Goal: Find specific page/section: Find specific page/section

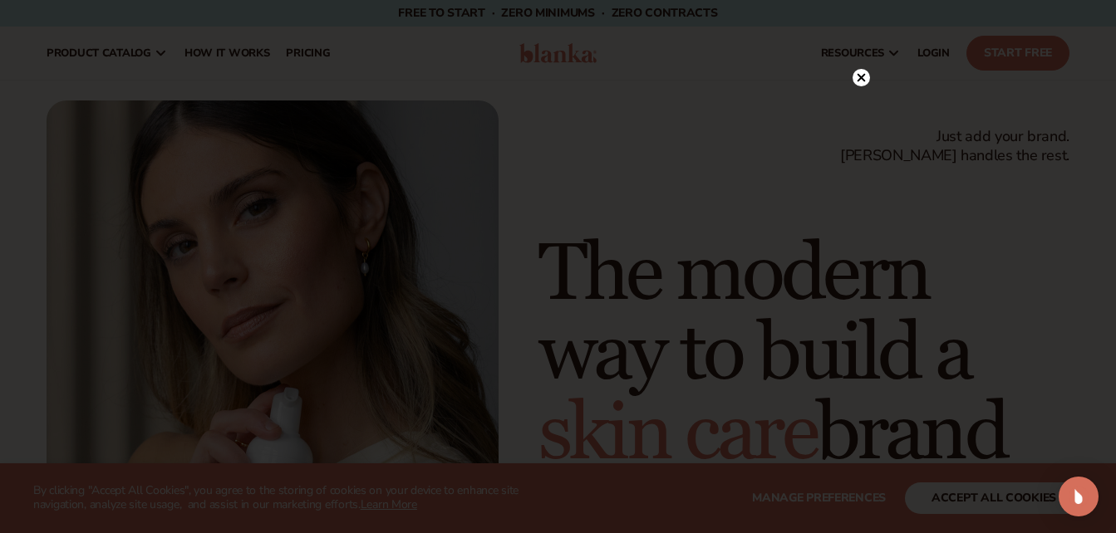
click at [858, 76] on circle at bounding box center [860, 77] width 17 height 17
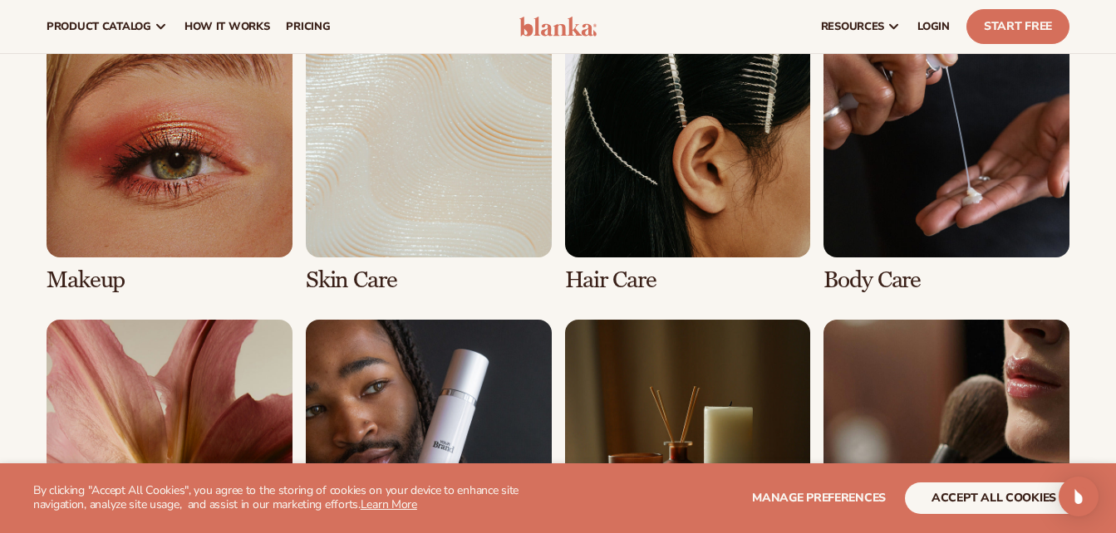
scroll to position [3159, 0]
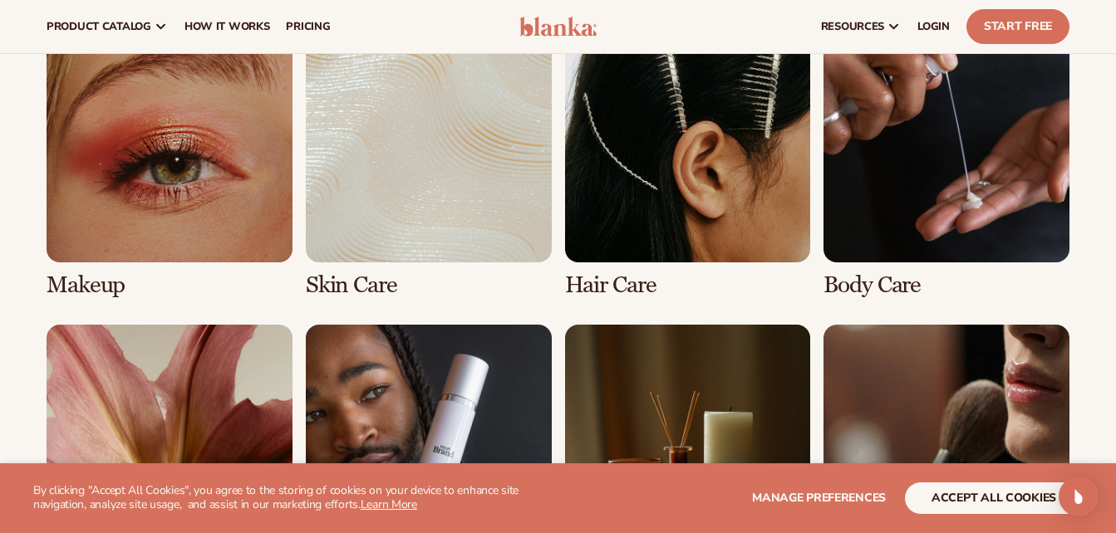
click at [910, 202] on link "4 / 8" at bounding box center [946, 158] width 246 height 282
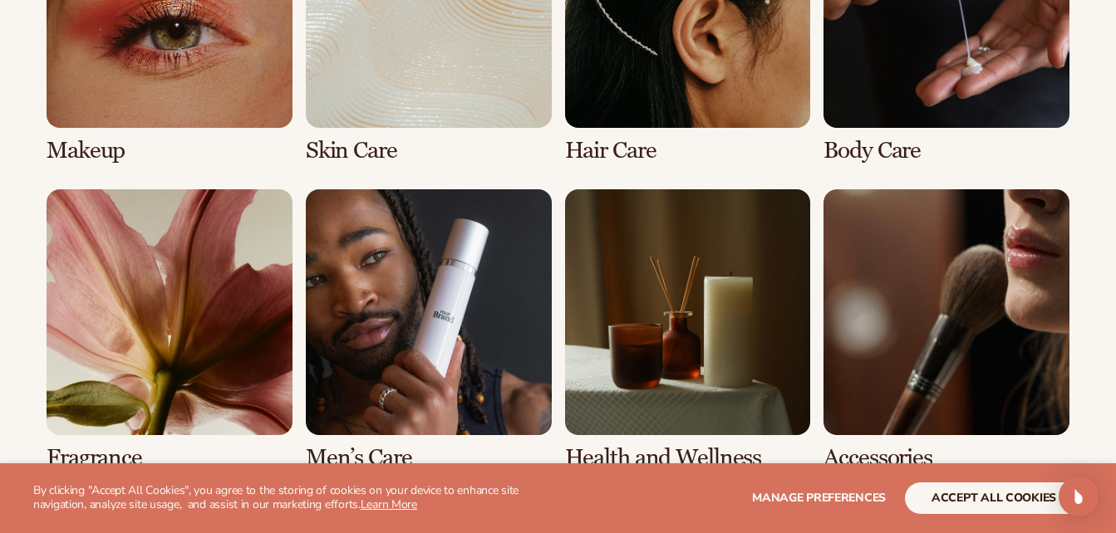
scroll to position [1367, 0]
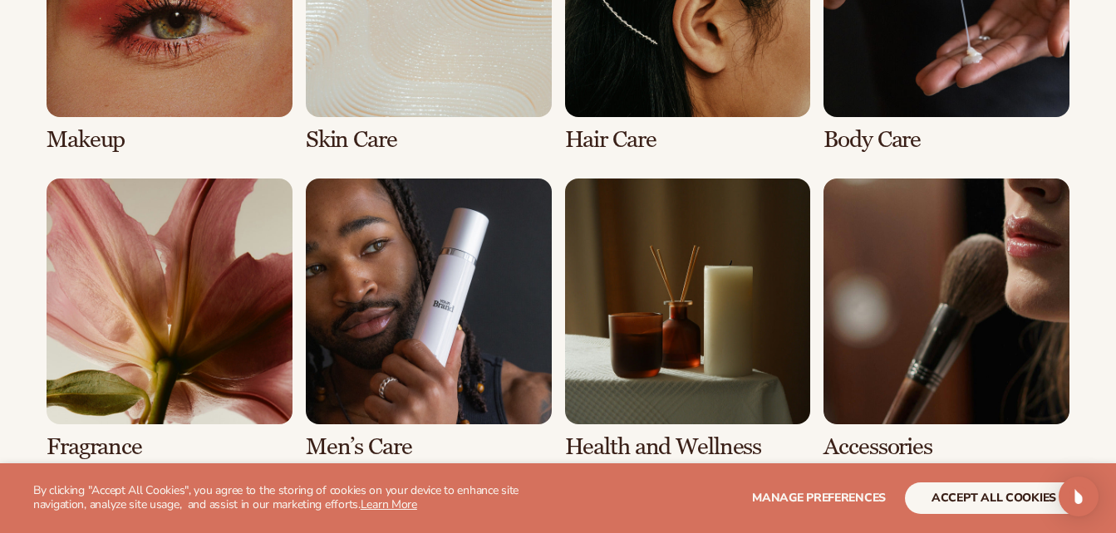
click at [390, 335] on link "6 / 8" at bounding box center [429, 320] width 246 height 282
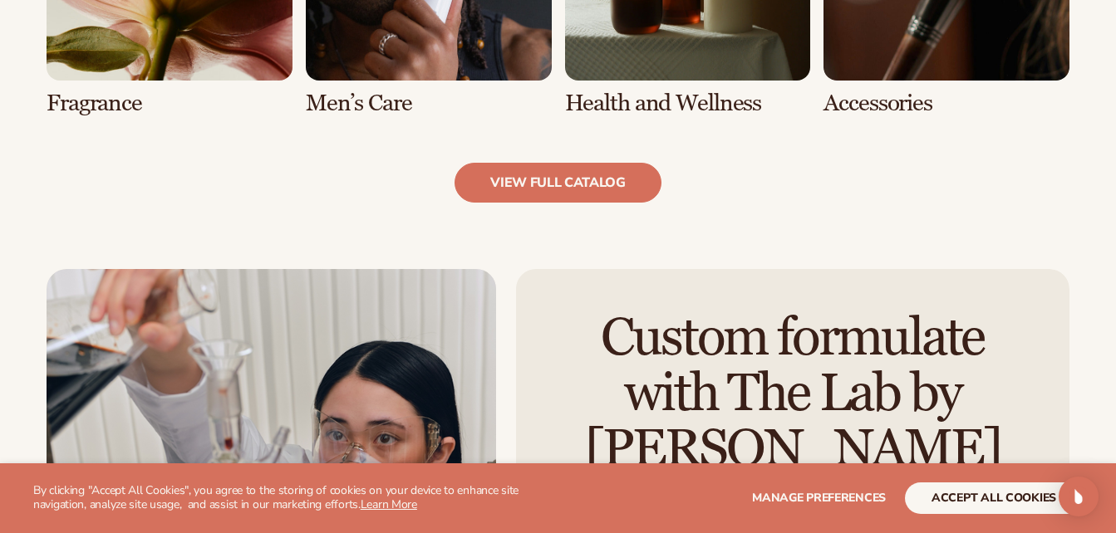
scroll to position [1737, 0]
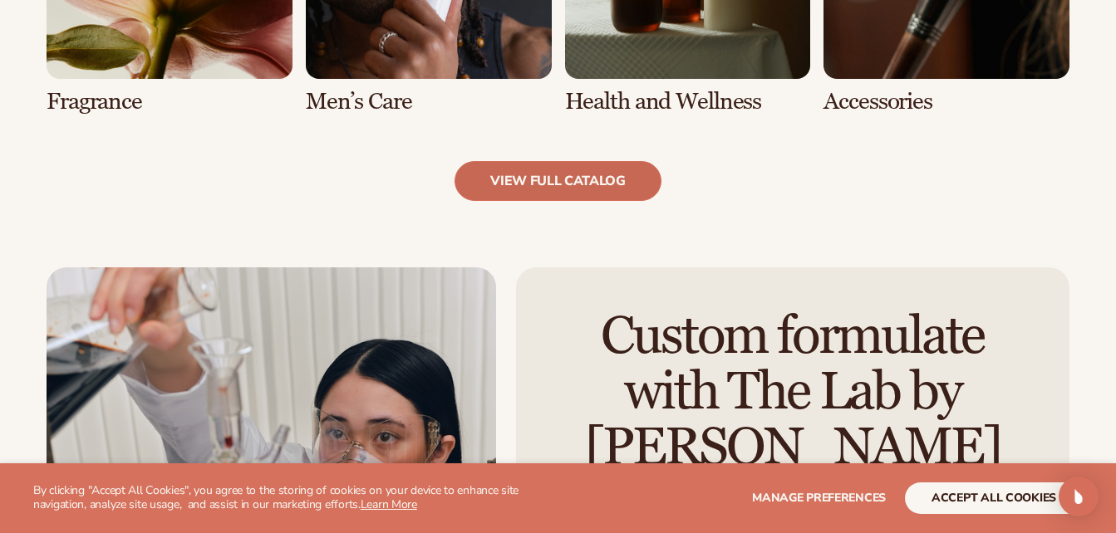
click at [517, 198] on link "view full catalog" at bounding box center [557, 181] width 207 height 40
